Goal: Task Accomplishment & Management: Use online tool/utility

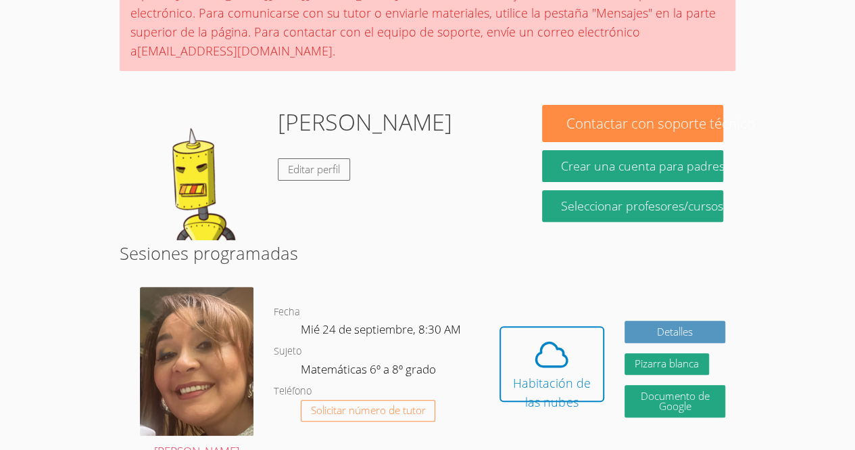
scroll to position [134, 0]
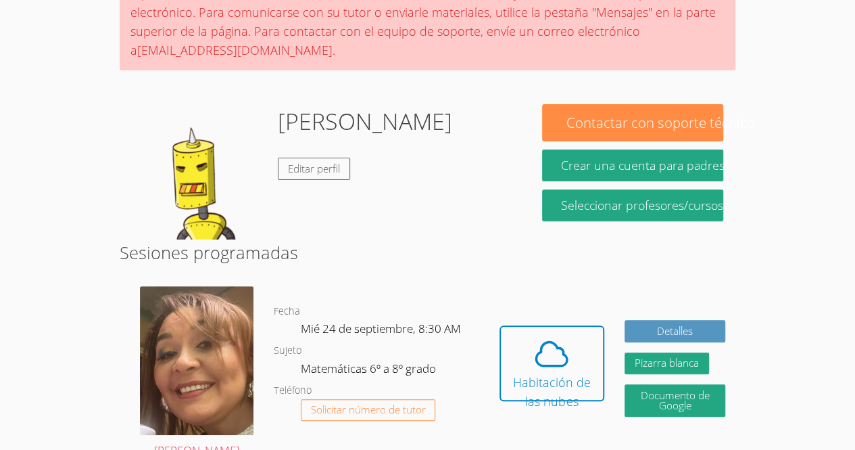
click at [5, 299] on body "Hogar Programas Sesiones Tutores Mensajes Facturación Cerrar sesión Melani Aute…" at bounding box center [427, 91] width 855 height 450
click at [790, 129] on body "Hogar Programas Sesiones Tutores Mensajes Facturación Cerrar sesión Melani Aute…" at bounding box center [427, 91] width 855 height 450
click at [533, 350] on icon at bounding box center [552, 354] width 38 height 38
click at [530, 374] on font "Habitación de las nubes" at bounding box center [552, 391] width 78 height 35
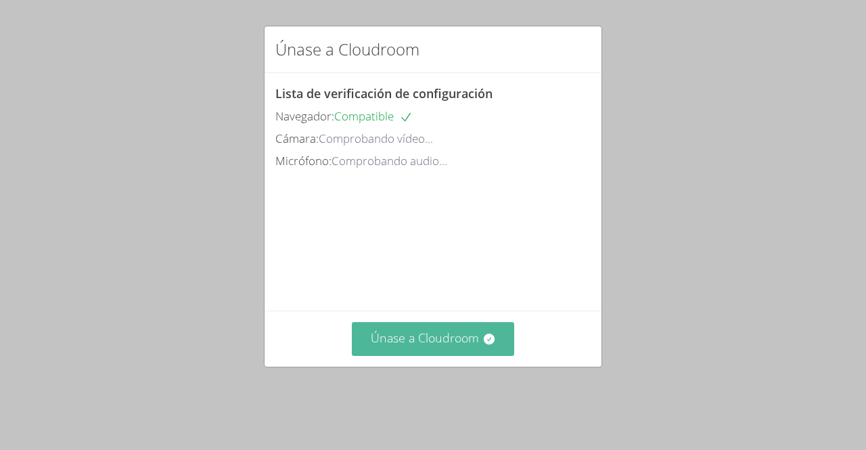
click at [443, 346] on font "Únase a Cloudroom" at bounding box center [425, 337] width 108 height 16
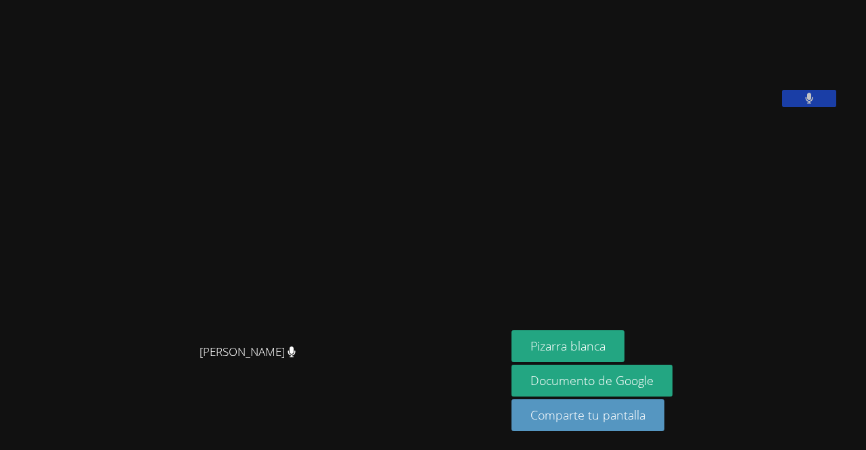
click at [655, 347] on div "Pizarra blanca Documento de Google Comparte tu pantalla" at bounding box center [674, 386] width 327 height 112
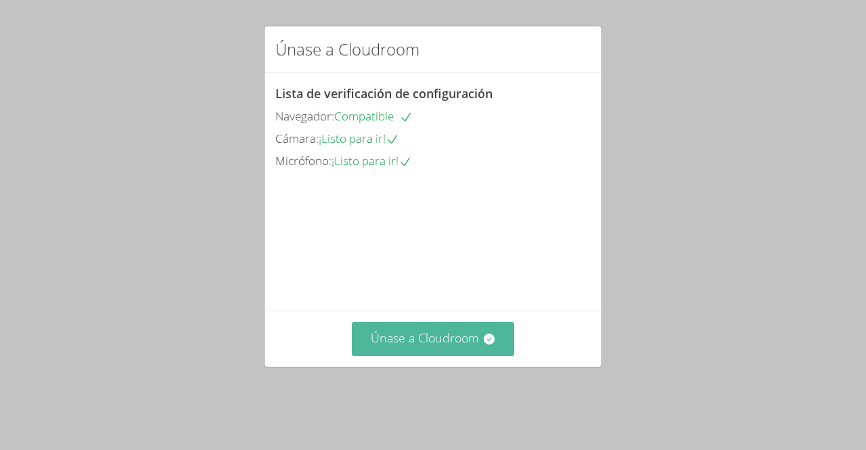
click at [426, 346] on font "Únase a Cloudroom" at bounding box center [425, 337] width 108 height 16
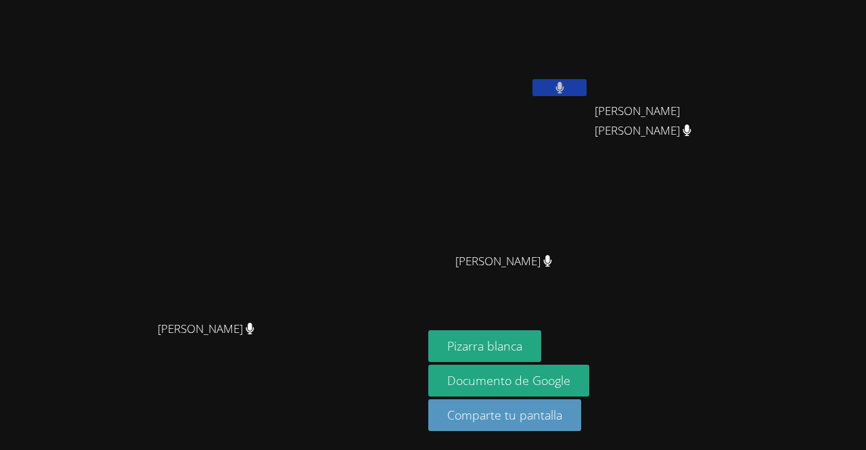
click at [552, 260] on span "[PERSON_NAME]" at bounding box center [503, 262] width 97 height 20
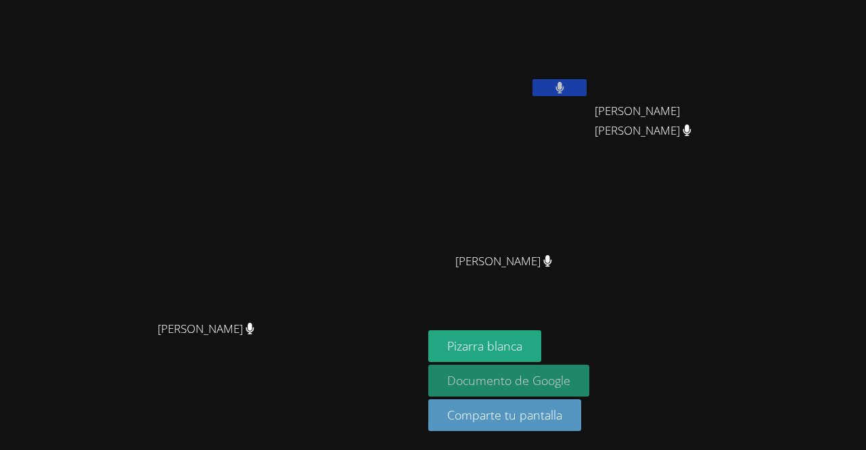
click at [517, 383] on font "Documento de Google" at bounding box center [508, 380] width 123 height 16
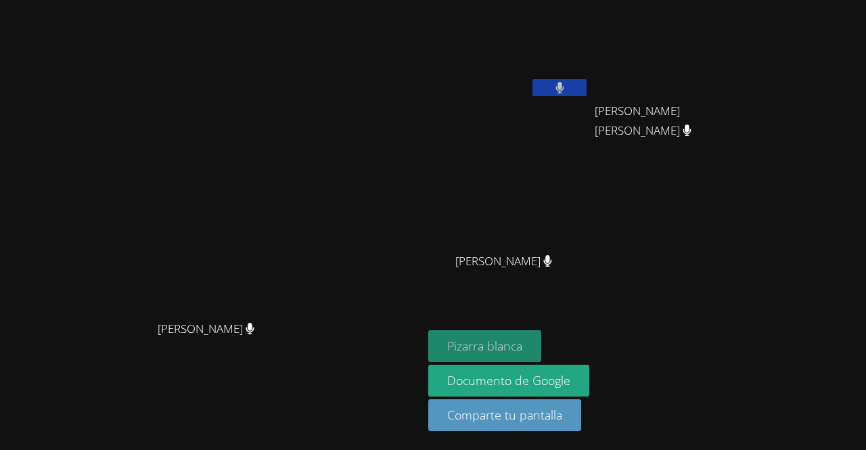
click at [522, 351] on font "Pizarra blanca" at bounding box center [484, 345] width 75 height 16
click at [522, 347] on font "Pizarra blanca" at bounding box center [484, 345] width 75 height 16
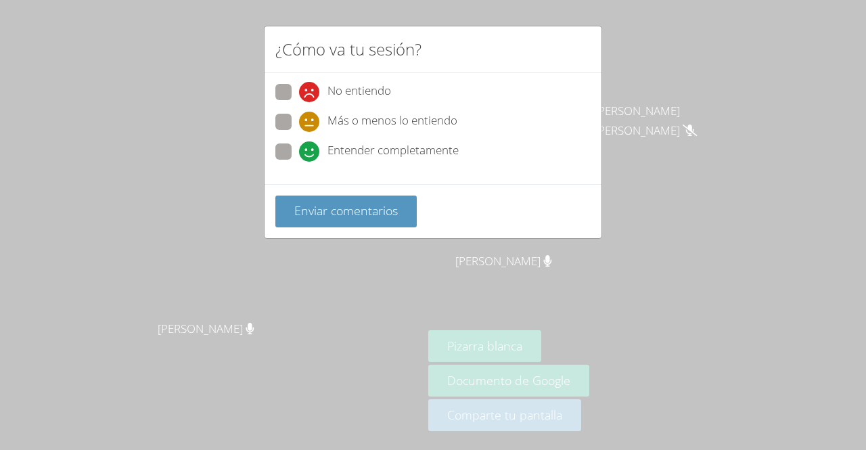
click at [311, 146] on icon at bounding box center [309, 151] width 20 height 20
click at [310, 146] on input "Entender completamente" at bounding box center [304, 148] width 11 height 11
radio input "true"
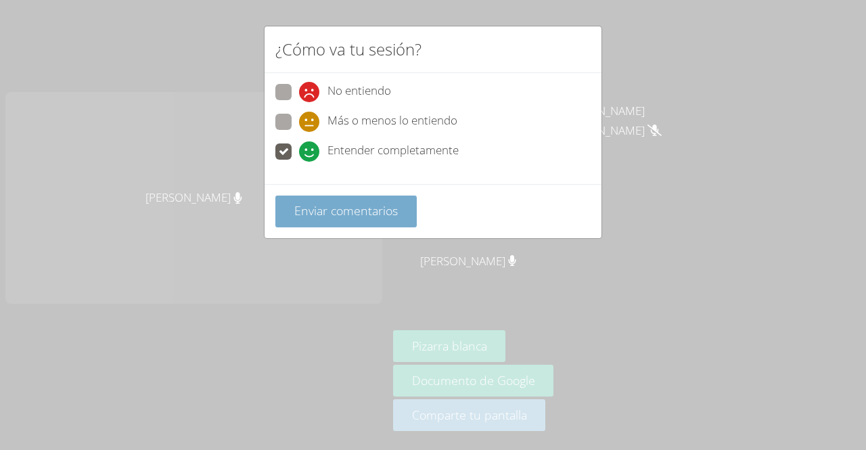
click at [352, 210] on font "Enviar comentarios" at bounding box center [345, 210] width 103 height 16
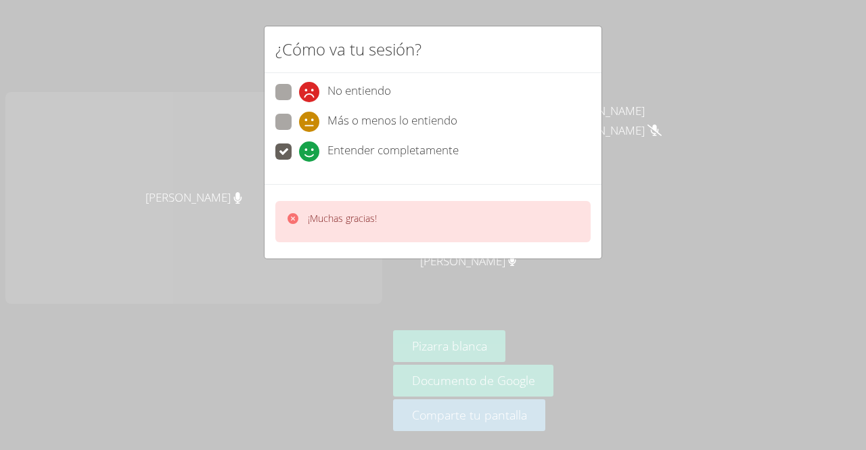
click at [352, 212] on font "¡Muchas gracias!" at bounding box center [342, 218] width 69 height 13
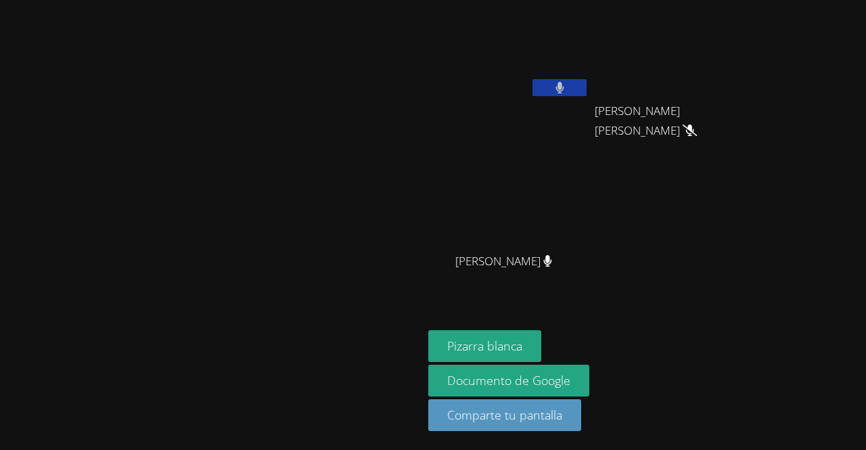
click at [313, 210] on video at bounding box center [211, 198] width 203 height 232
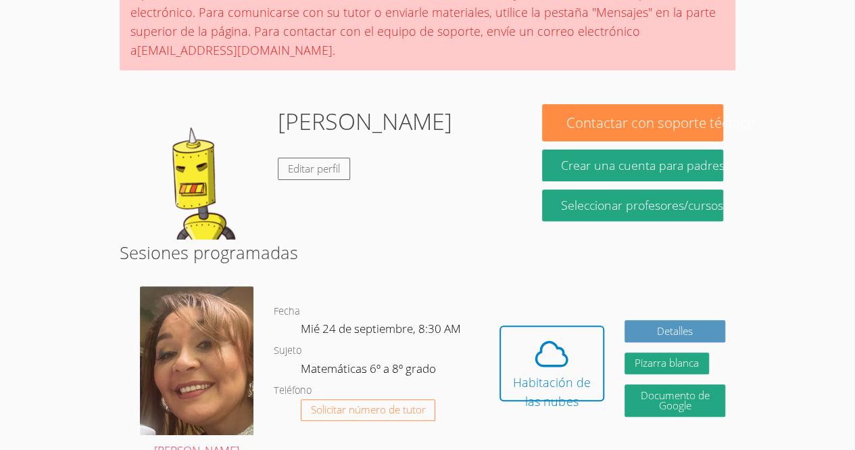
scroll to position [134, 0]
